Goal: Navigation & Orientation: Find specific page/section

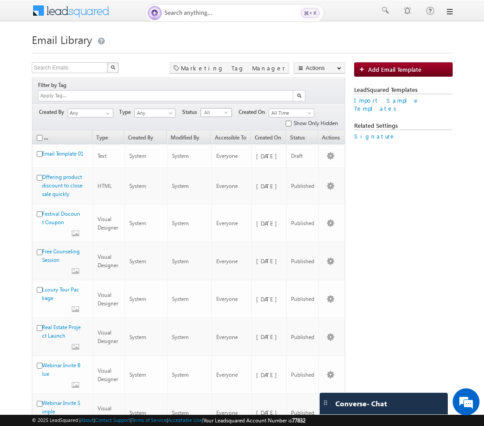
click at [226, 110] on span "select" at bounding box center [227, 112] width 7 height 4
click at [73, 70] on input "text" at bounding box center [70, 67] width 77 height 11
type input "e"
click at [52, 66] on input "text" at bounding box center [70, 67] width 77 height 11
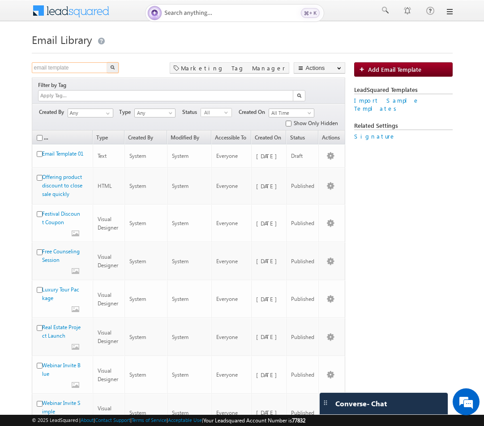
type input "email template"
click at [112, 69] on img "button" at bounding box center [112, 67] width 4 height 4
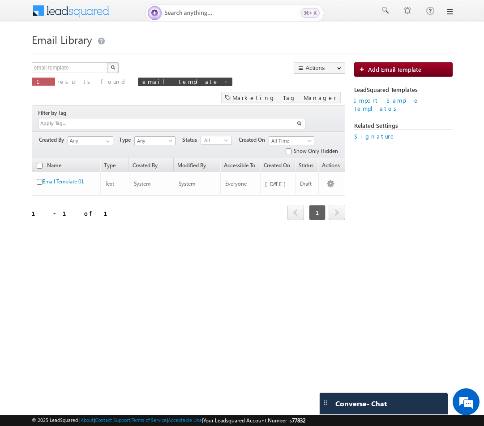
click at [276, 267] on body "Menu Bhavya Bhavy a@bea con.l i" at bounding box center [242, 138] width 484 height 276
click at [80, 65] on input "email template" at bounding box center [70, 67] width 77 height 11
type input "Search Emails"
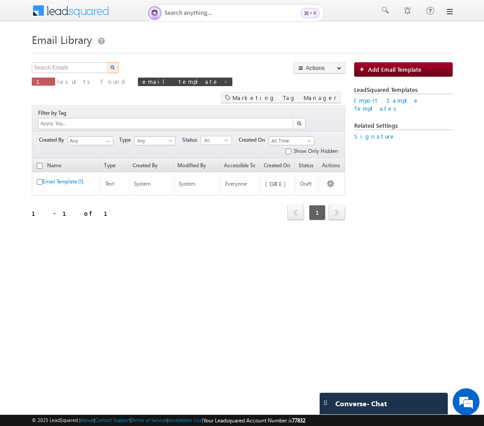
click at [114, 71] on button "button" at bounding box center [113, 67] width 12 height 11
type input "Search Emails"
click at [146, 73] on div "Search Emails X 1 results found email template Actions Select rows to see actio…" at bounding box center [189, 82] width 314 height 41
click at [108, 64] on button "button" at bounding box center [113, 67] width 12 height 11
type input "Search Emails"
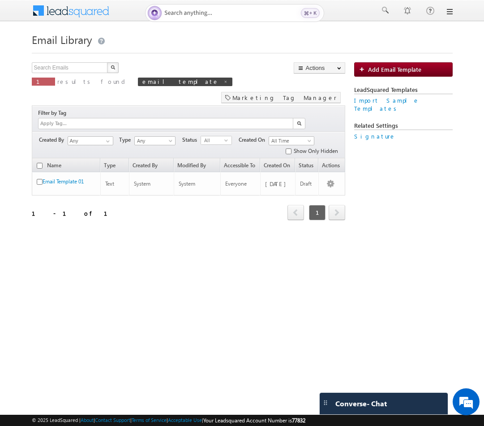
click at [109, 67] on button "button" at bounding box center [113, 67] width 12 height 11
type input "Search Emails"
click at [111, 66] on img "button" at bounding box center [112, 67] width 4 height 4
type input "Search Emails"
click at [109, 61] on form "Email Library Add Email Template Search Emails X 1 results found email template…" at bounding box center [242, 125] width 421 height 191
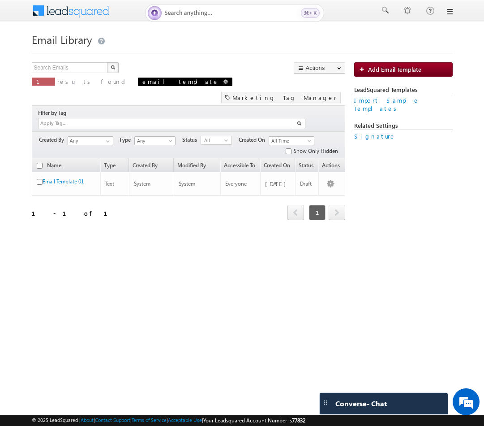
click at [224, 81] on span at bounding box center [226, 81] width 4 height 4
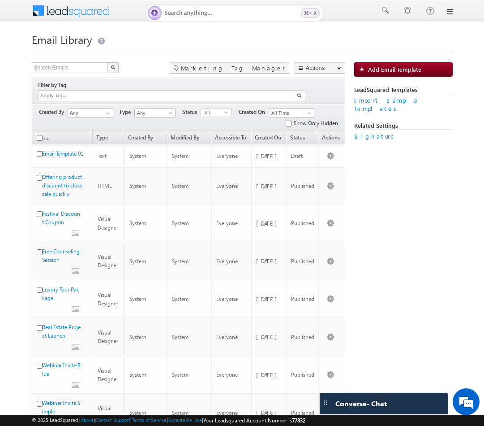
click at [452, 15] on div "Menu Bhavya Bhavy a@bea con.l i Gartn" at bounding box center [242, 11] width 484 height 22
click at [452, 13] on link at bounding box center [449, 11] width 7 height 7
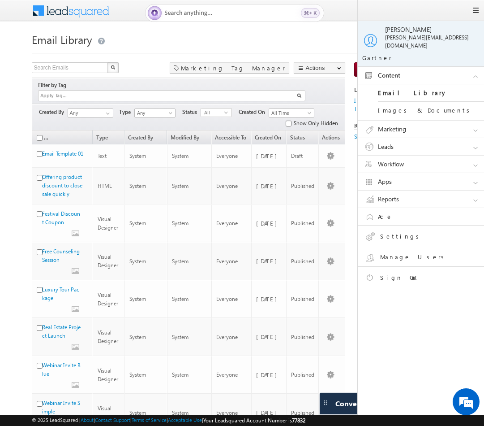
click at [405, 103] on link "Images & Documents" at bounding box center [432, 110] width 108 height 17
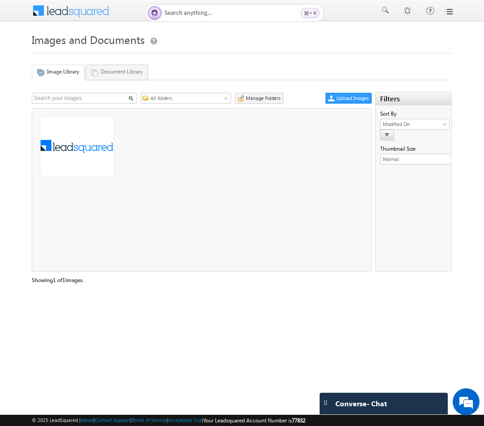
click at [119, 73] on link "Document Library" at bounding box center [117, 72] width 63 height 15
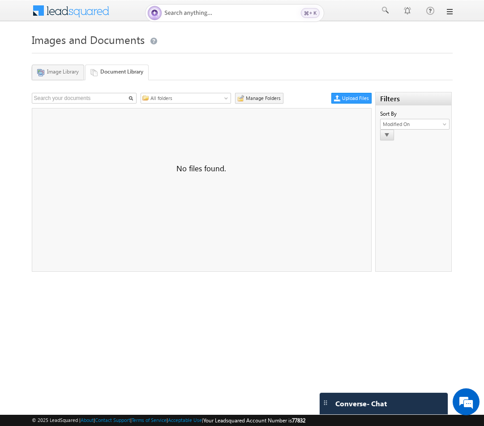
click at [68, 73] on link "Image Library" at bounding box center [58, 72] width 52 height 15
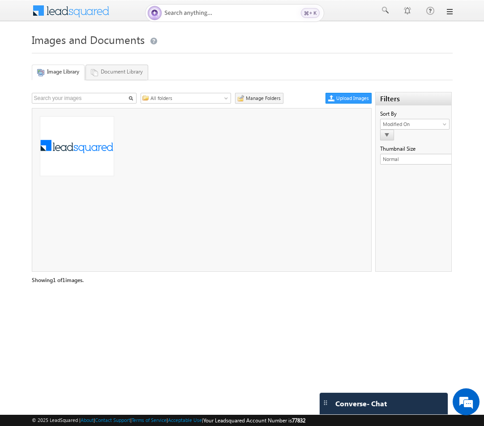
click at [456, 13] on div "Menu Bhavya Bhavy a@bea con.l i Gartn" at bounding box center [242, 11] width 484 height 22
click at [449, 13] on link at bounding box center [449, 11] width 7 height 7
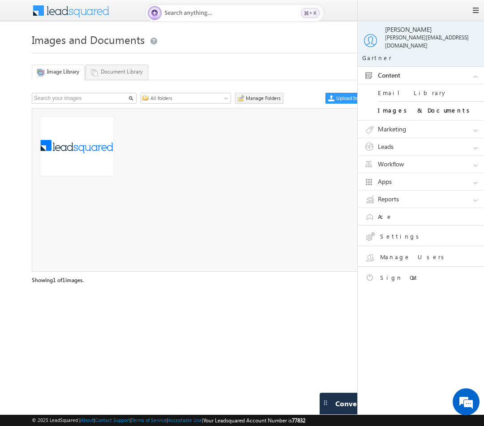
click at [400, 128] on link "Marketing" at bounding box center [425, 129] width 134 height 17
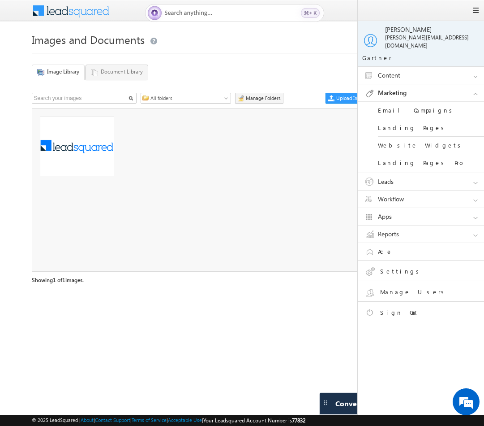
click at [398, 107] on link "Email Campaigns" at bounding box center [432, 110] width 108 height 17
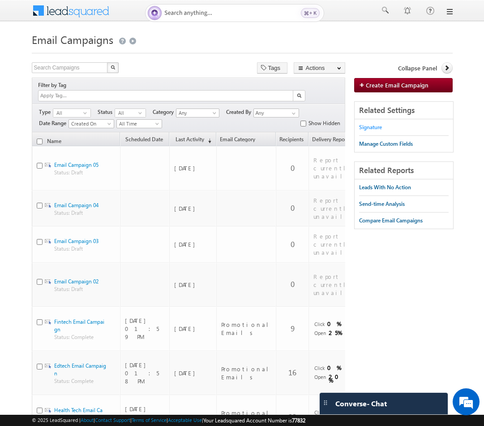
click at [375, 126] on div "Signature" at bounding box center [370, 127] width 23 height 8
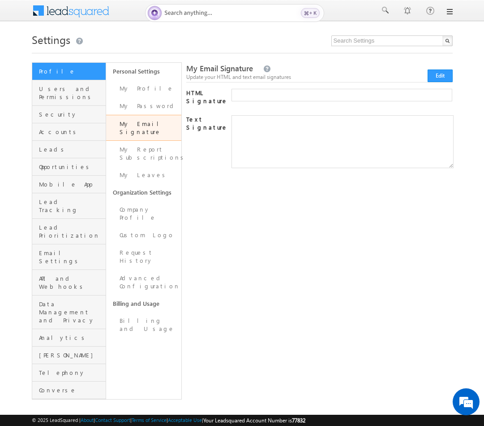
click at [328, 212] on div "My Email Signature Update your HTML and text email signatures Edit HTML Signatu…" at bounding box center [319, 230] width 267 height 337
click at [83, 91] on span "Users and Permissions" at bounding box center [71, 93] width 65 height 16
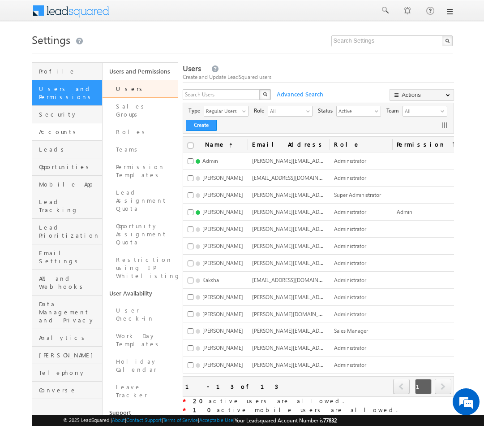
click at [79, 123] on link "Accounts" at bounding box center [67, 131] width 70 height 17
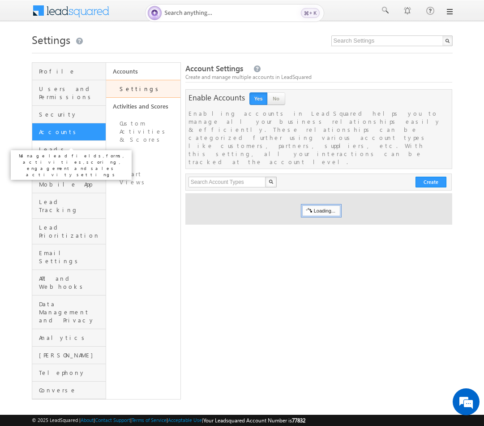
click at [75, 145] on span "Leads" at bounding box center [71, 149] width 65 height 8
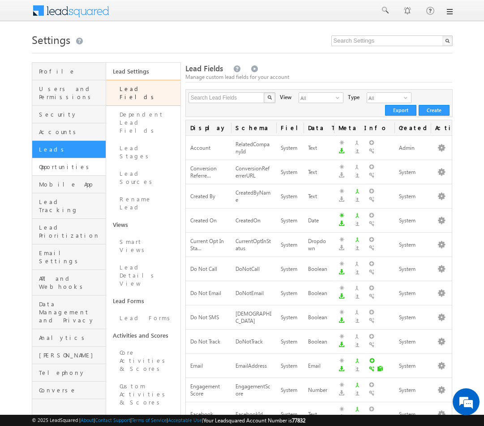
click at [77, 163] on link "Opportunities" at bounding box center [69, 166] width 74 height 17
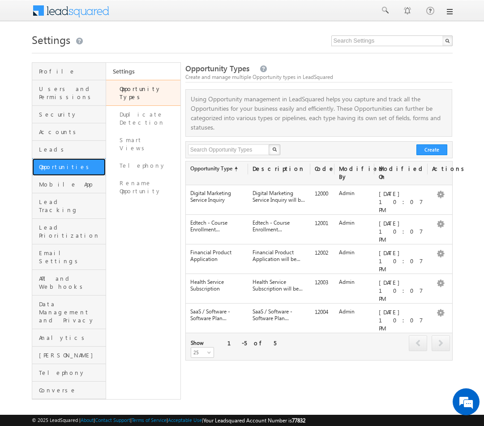
click at [78, 166] on link "Opportunities" at bounding box center [69, 166] width 74 height 17
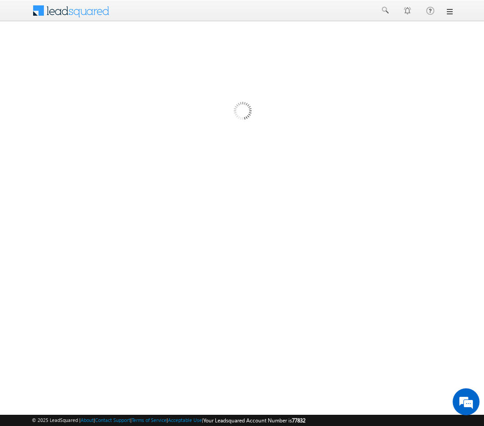
click at [78, 168] on div at bounding box center [242, 245] width 421 height 358
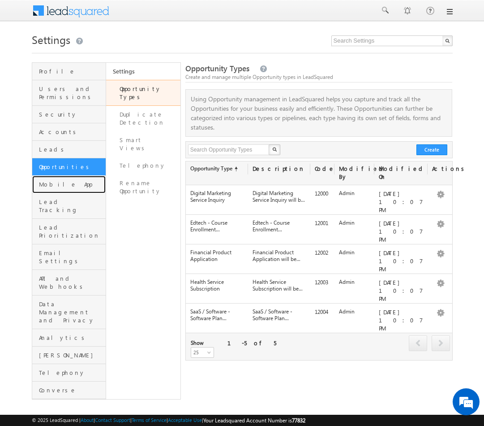
click at [78, 176] on link "Mobile App" at bounding box center [69, 184] width 74 height 17
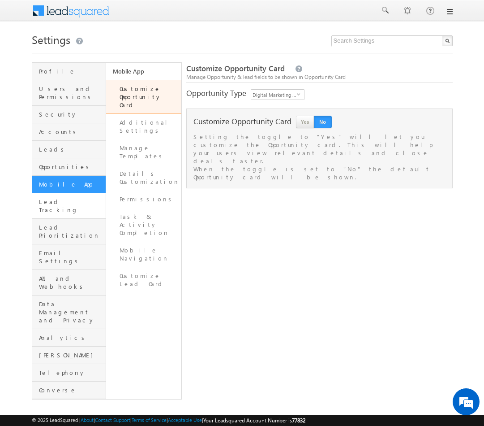
click at [76, 198] on link "Lead Tracking" at bounding box center [68, 206] width 73 height 26
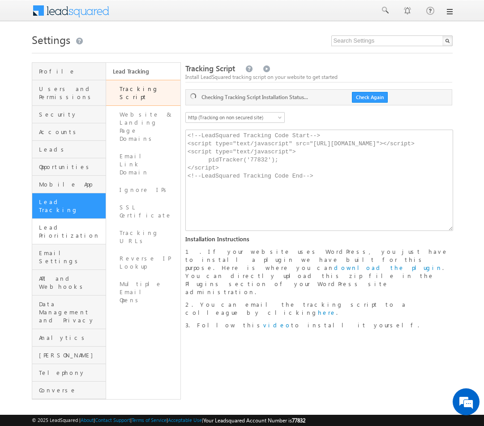
click at [76, 219] on link "Lead Prioritization" at bounding box center [69, 232] width 74 height 26
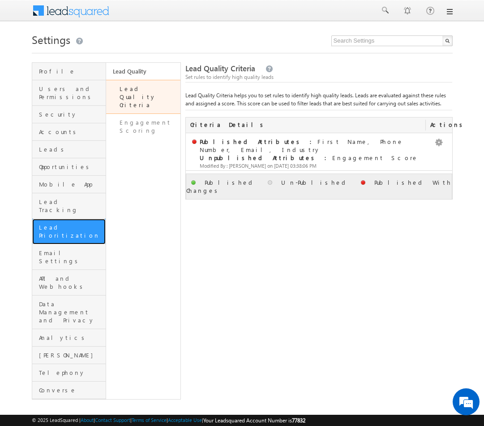
click at [76, 219] on link "Lead Prioritization" at bounding box center [69, 232] width 74 height 26
click at [77, 244] on link "Email Settings" at bounding box center [69, 257] width 74 height 26
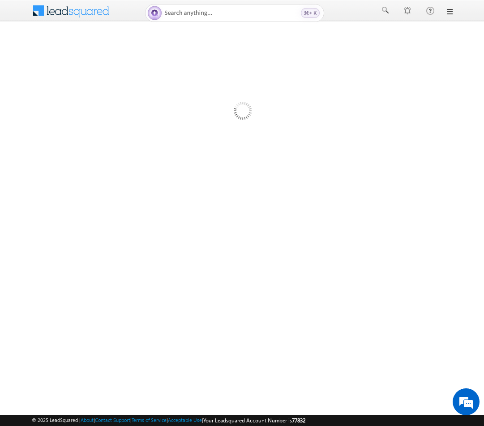
click at [270, 112] on img at bounding box center [242, 112] width 93 height 93
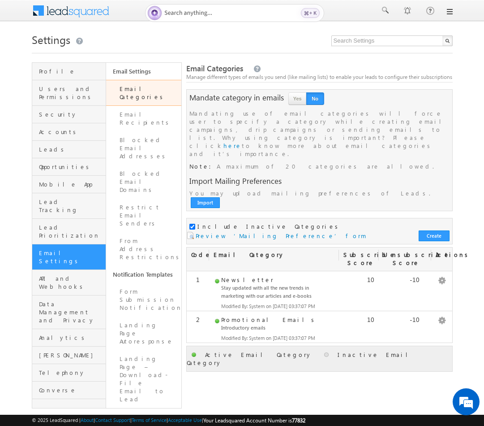
click at [452, 15] on div "Menu [GEOGRAPHIC_DATA][PERSON_NAME] a@bea con.l i [GEOGRAPHIC_DATA]" at bounding box center [242, 11] width 484 height 22
click at [450, 10] on link at bounding box center [449, 11] width 7 height 7
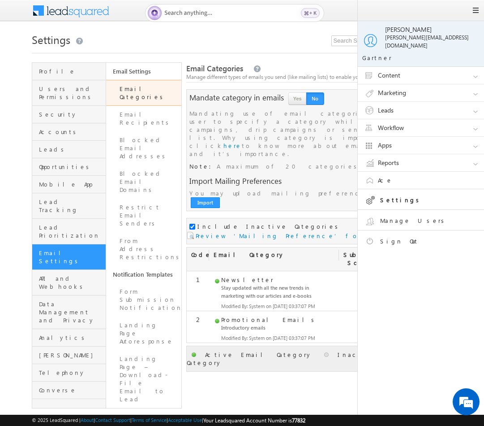
click at [403, 84] on link "Marketing" at bounding box center [425, 92] width 134 height 17
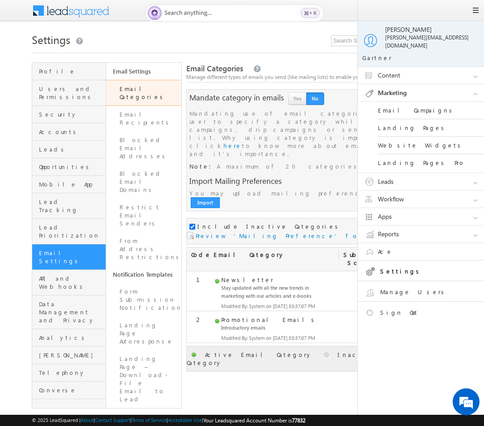
click at [401, 138] on link "Website Widgets" at bounding box center [432, 145] width 108 height 17
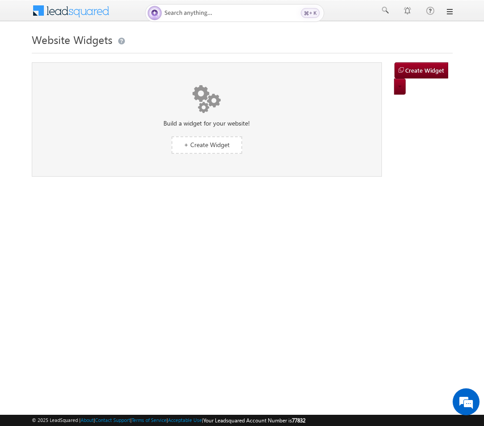
click at [450, 10] on link at bounding box center [449, 11] width 7 height 7
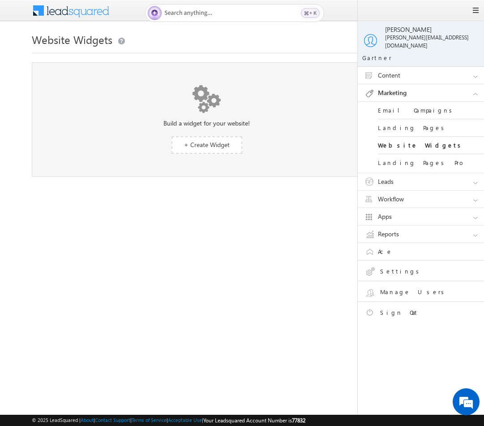
click at [417, 156] on link "Landing Pages Pro" at bounding box center [432, 162] width 108 height 17
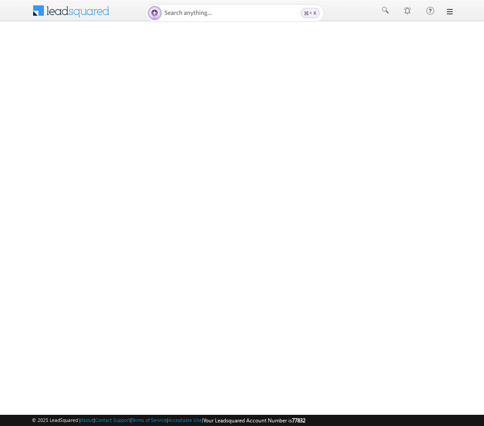
click at [449, 13] on link at bounding box center [449, 11] width 7 height 7
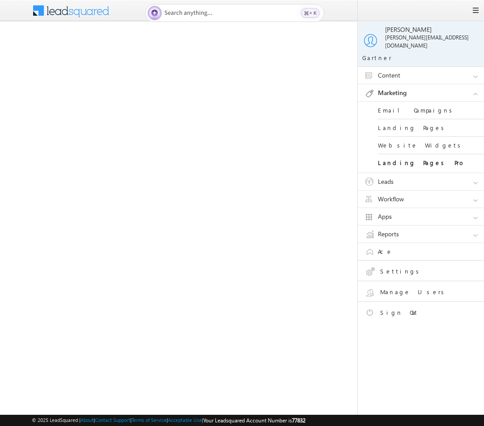
click at [401, 180] on link "Leads" at bounding box center [425, 181] width 134 height 17
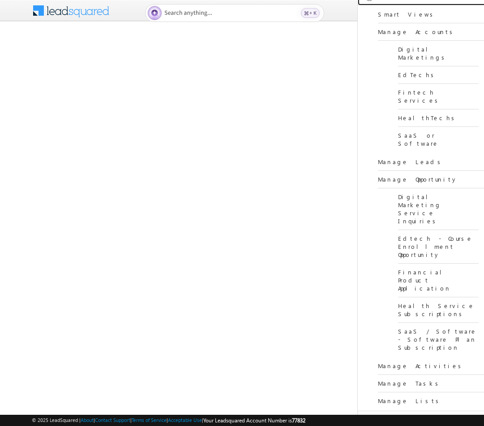
scroll to position [136, 0]
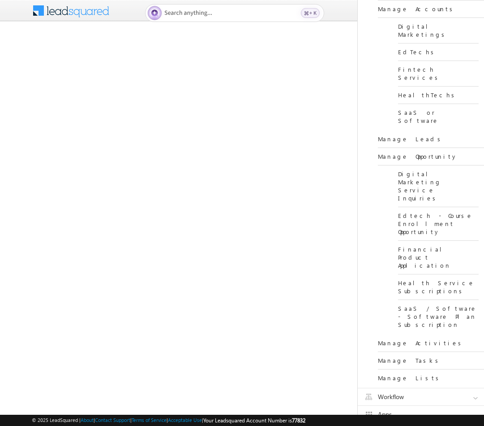
click at [402, 388] on link "Workflow" at bounding box center [425, 396] width 134 height 17
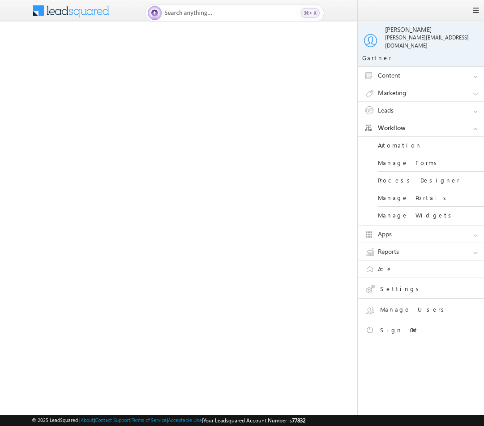
scroll to position [0, 0]
click at [391, 229] on link "Apps" at bounding box center [425, 233] width 134 height 17
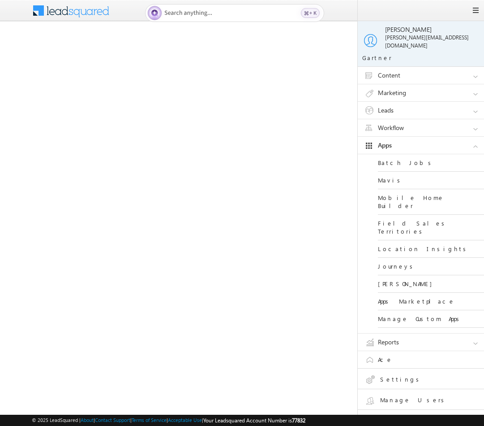
click at [395, 342] on link "Reports" at bounding box center [425, 341] width 134 height 17
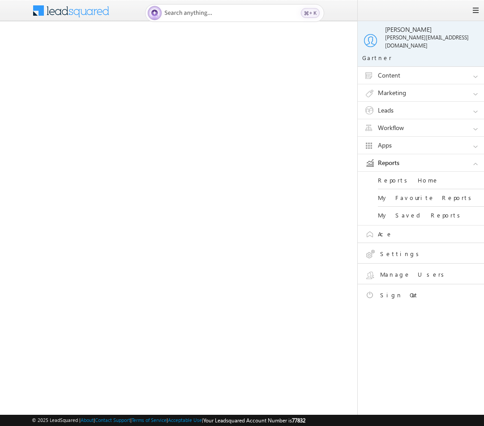
click at [472, 11] on span at bounding box center [475, 10] width 7 height 7
